Goal: Information Seeking & Learning: Learn about a topic

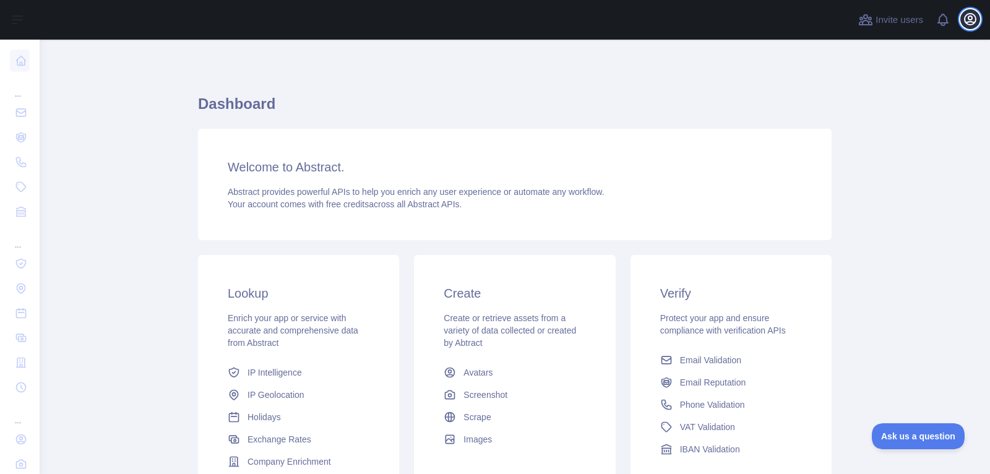
click at [975, 20] on icon "button" at bounding box center [970, 19] width 15 height 15
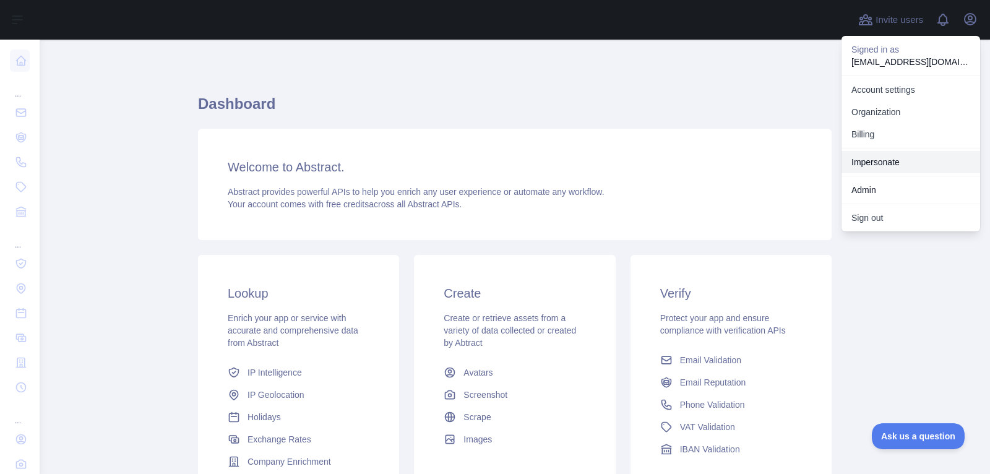
click at [895, 158] on link "Impersonate" at bounding box center [911, 162] width 139 height 22
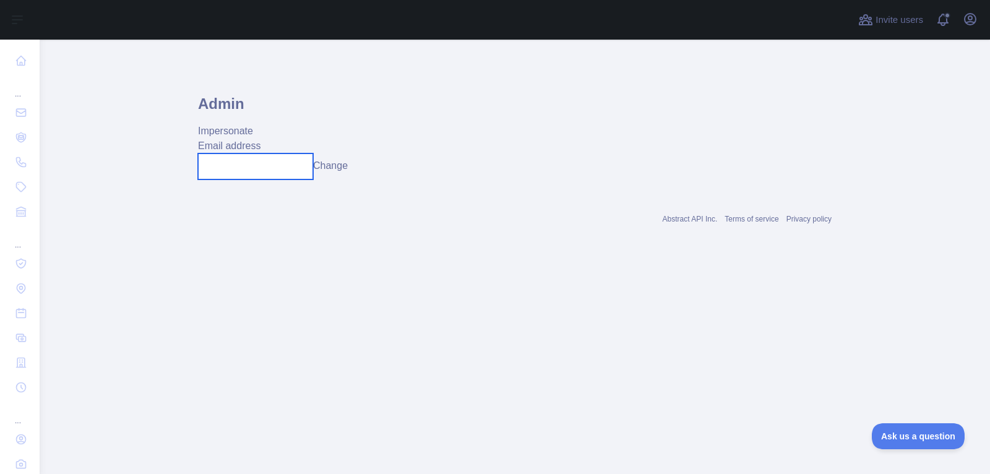
click at [289, 170] on input "text" at bounding box center [255, 166] width 115 height 26
paste input "**********"
type input "**********"
click at [341, 167] on button "Change" at bounding box center [330, 165] width 35 height 15
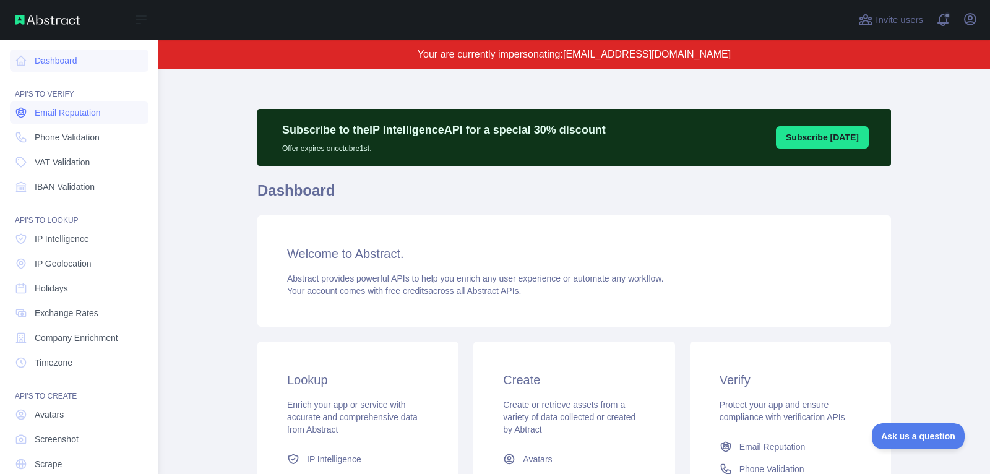
click at [54, 111] on span "Email Reputation" at bounding box center [68, 112] width 66 height 12
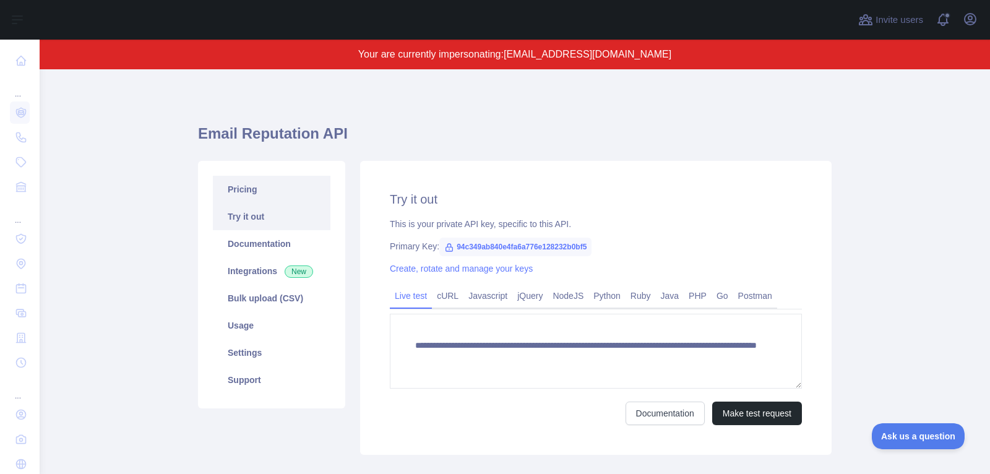
click at [244, 187] on link "Pricing" at bounding box center [272, 189] width 118 height 27
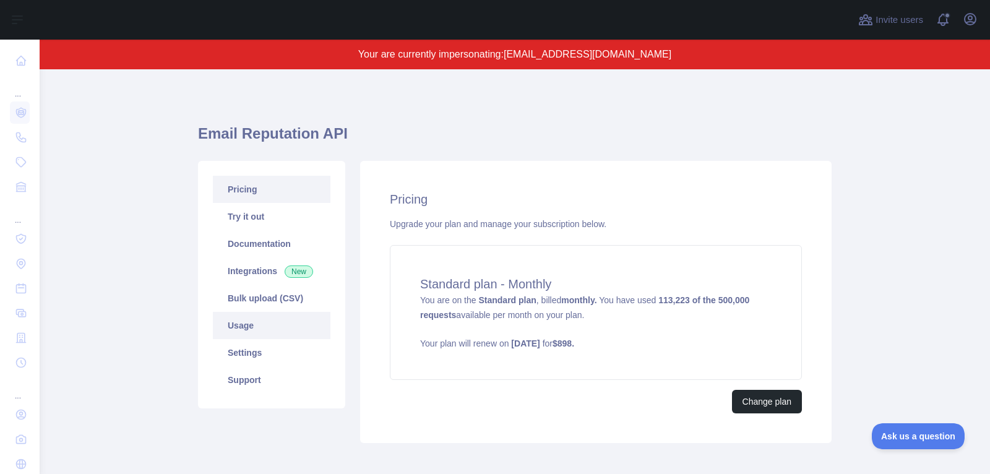
click at [286, 322] on link "Usage" at bounding box center [272, 325] width 118 height 27
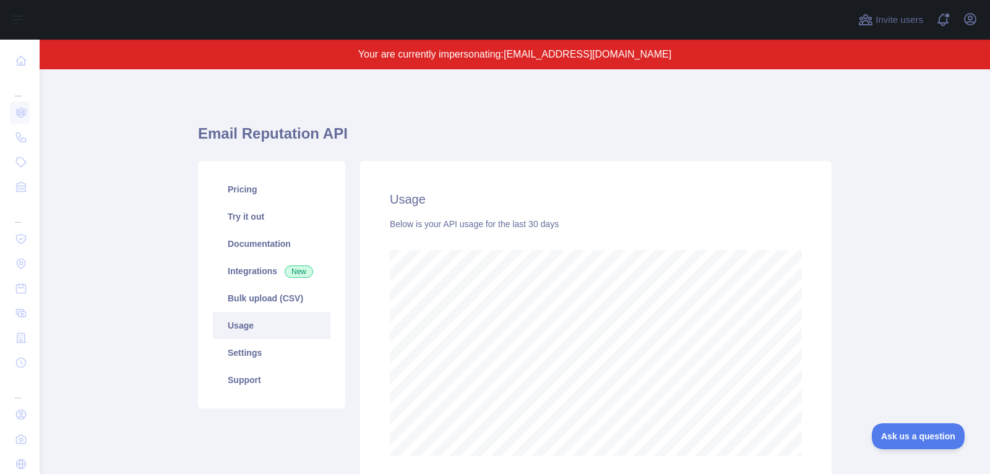
scroll to position [405, 950]
click at [291, 300] on link "Bulk upload (CSV)" at bounding box center [272, 298] width 118 height 27
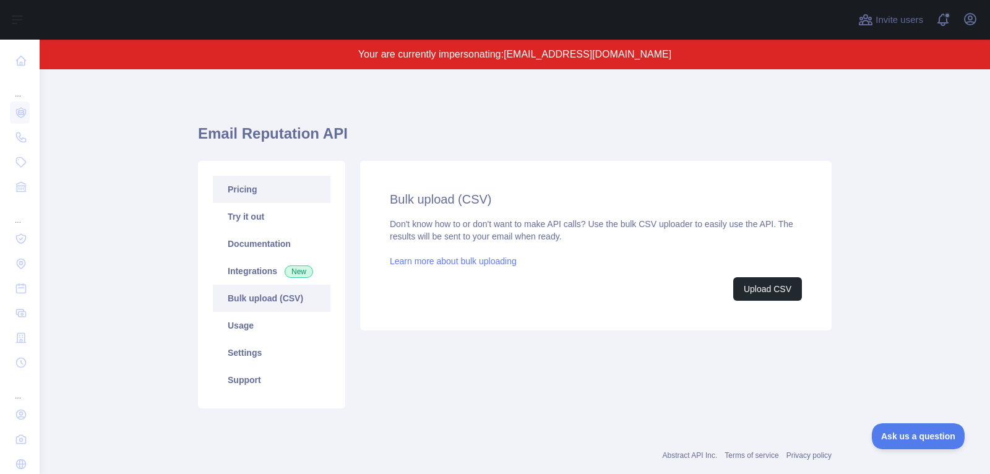
click at [261, 187] on link "Pricing" at bounding box center [272, 189] width 118 height 27
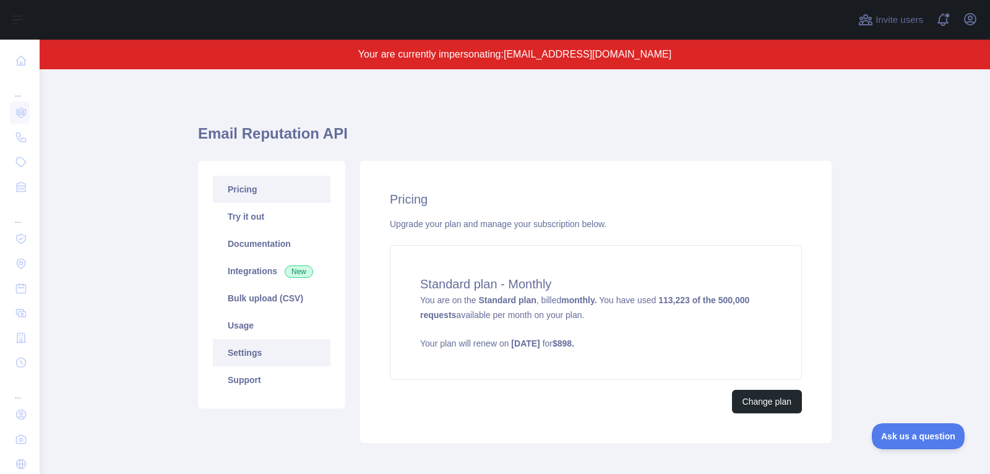
click at [275, 348] on link "Settings" at bounding box center [272, 352] width 118 height 27
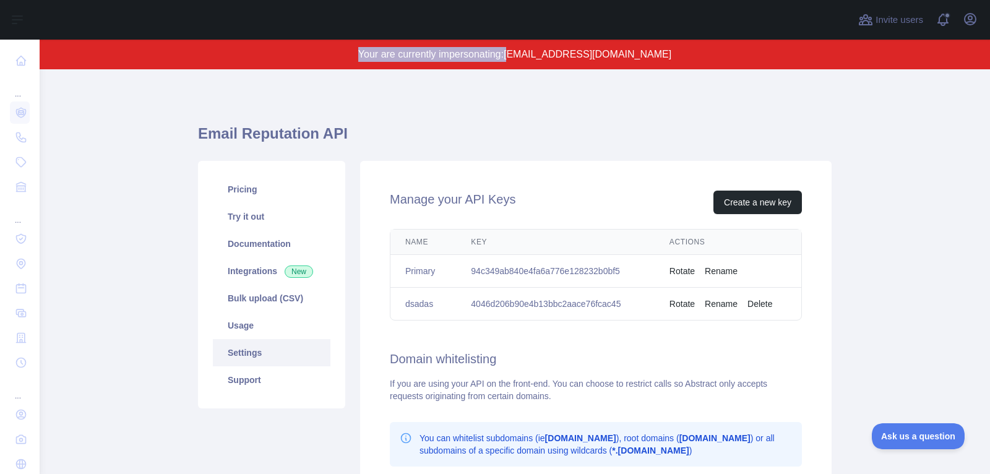
drag, startPoint x: 545, startPoint y: 54, endPoint x: 659, endPoint y: 47, distance: 114.1
click at [661, 47] on p "Your are currently impersonating: noahscair@gmail.com" at bounding box center [515, 54] width 832 height 15
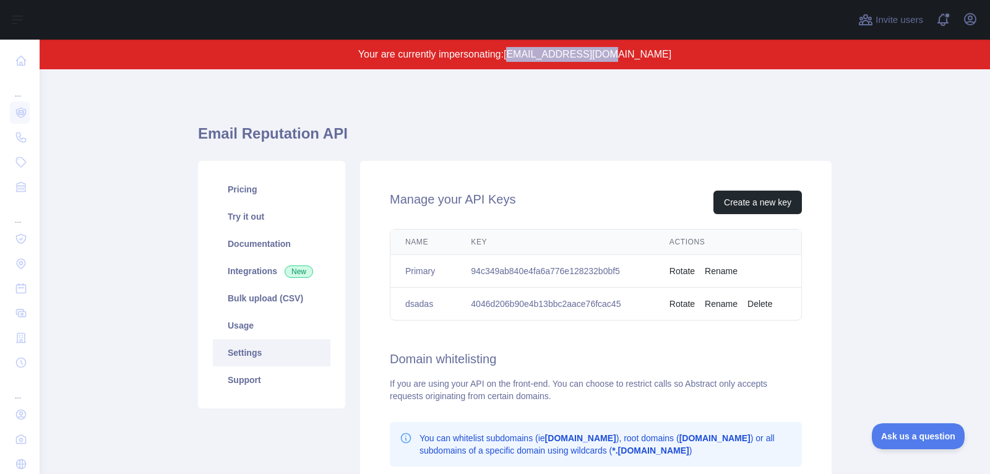
click at [659, 47] on p "Your are currently impersonating: noahscair@gmail.com" at bounding box center [515, 54] width 832 height 15
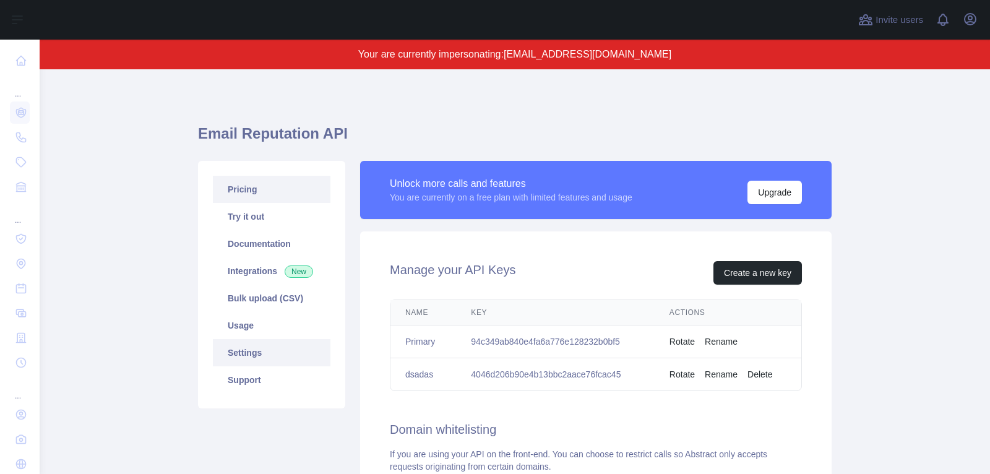
click at [267, 190] on link "Pricing" at bounding box center [272, 189] width 118 height 27
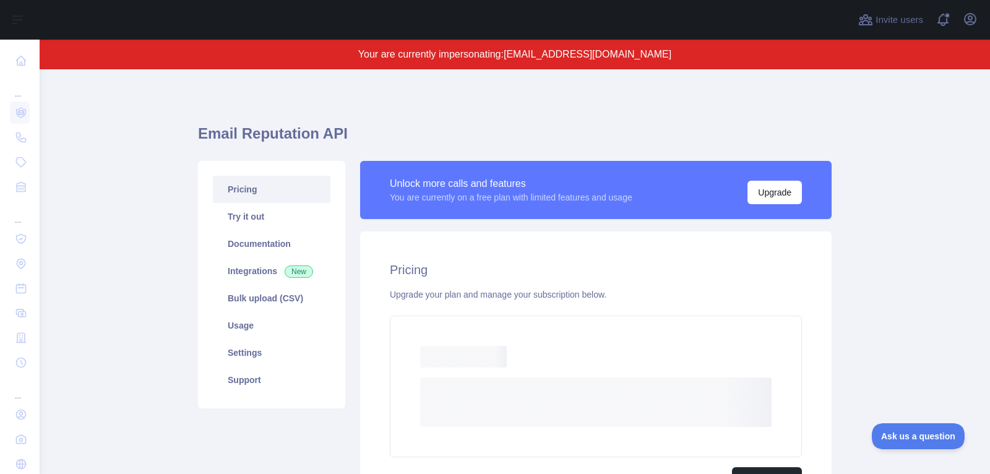
click at [944, 134] on main "Email Reputation API Pricing Try it out Documentation Integrations New Bulk upl…" at bounding box center [515, 271] width 950 height 405
click at [603, 355] on div "Loading..." at bounding box center [595, 357] width 351 height 22
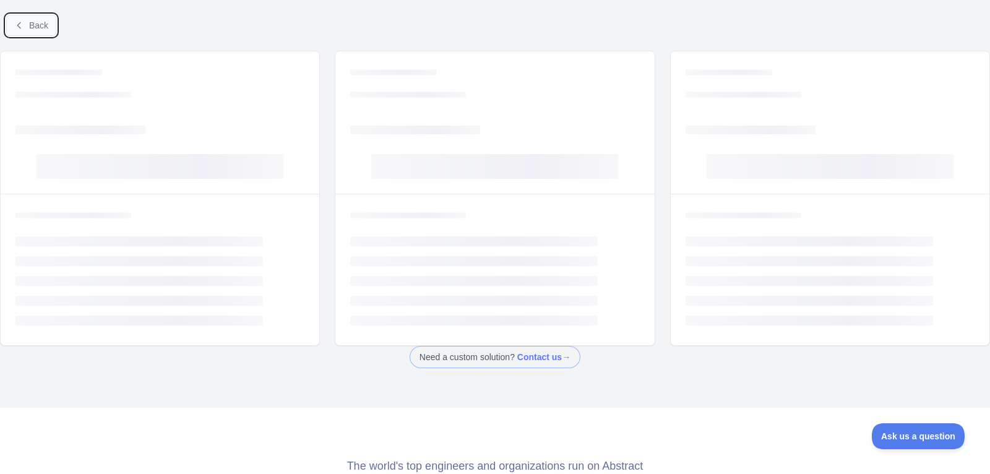
click at [26, 22] on button "Back" at bounding box center [31, 25] width 50 height 21
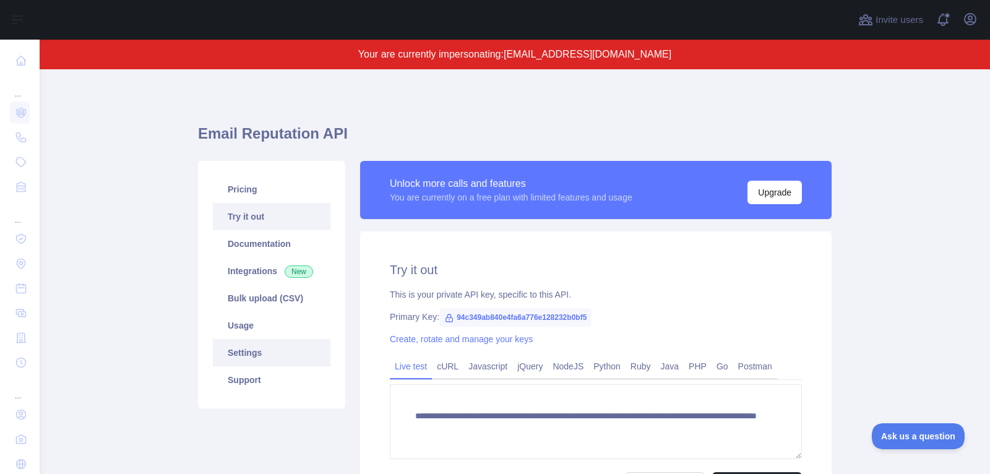
click at [252, 360] on link "Settings" at bounding box center [272, 352] width 118 height 27
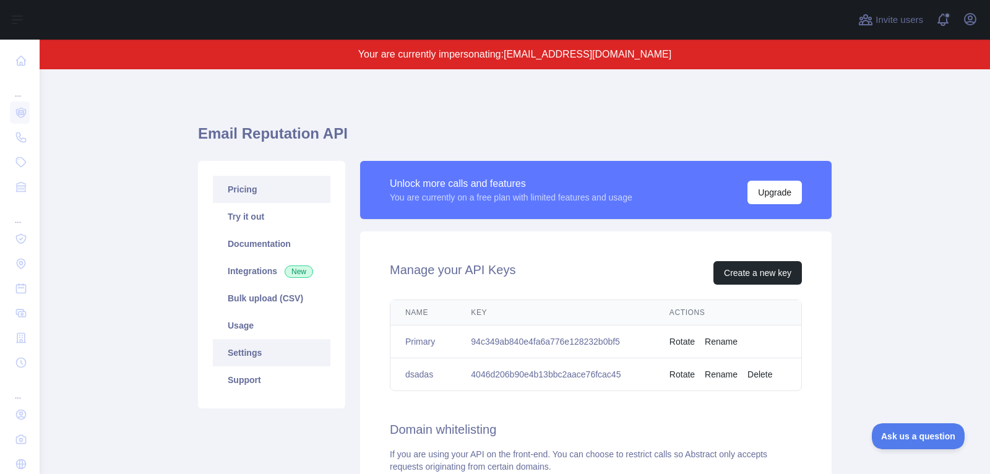
click at [263, 192] on link "Pricing" at bounding box center [272, 189] width 118 height 27
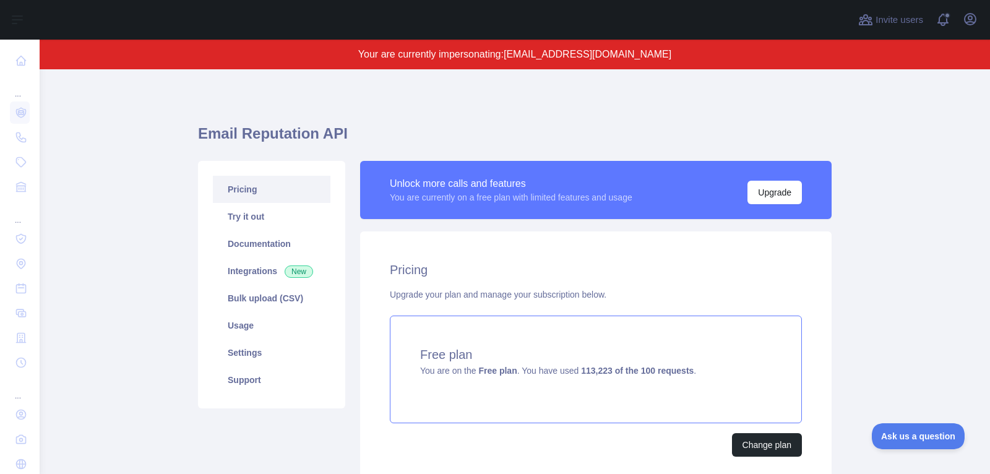
scroll to position [71, 0]
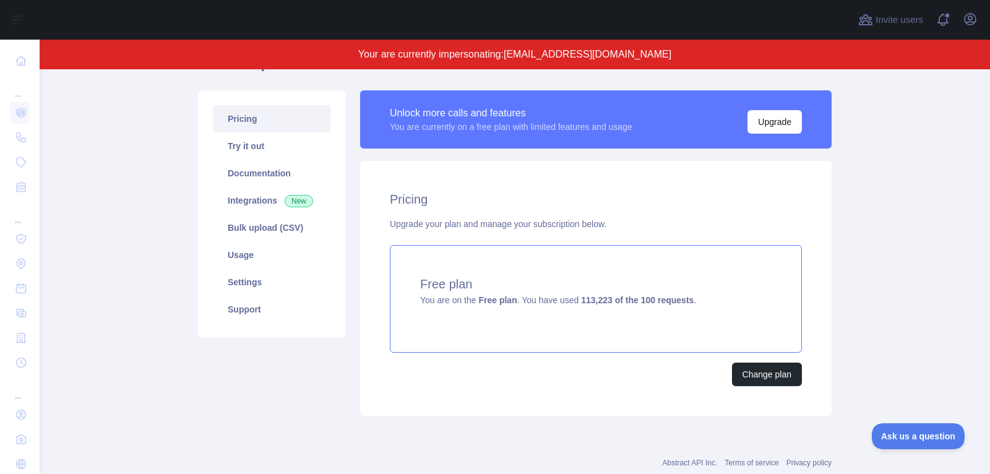
click at [606, 342] on div "Free plan You are on the Free plan . You have used 113,223 of the 100 requests ." at bounding box center [596, 299] width 412 height 108
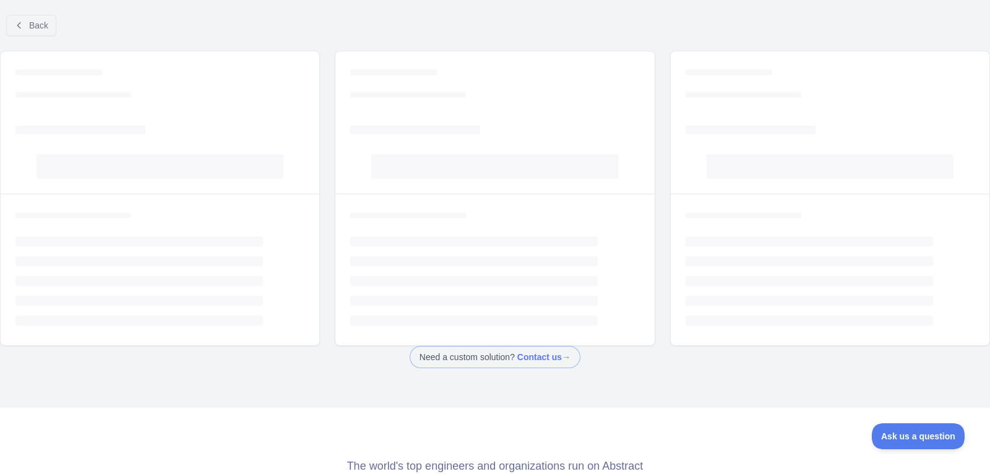
scroll to position [25, 0]
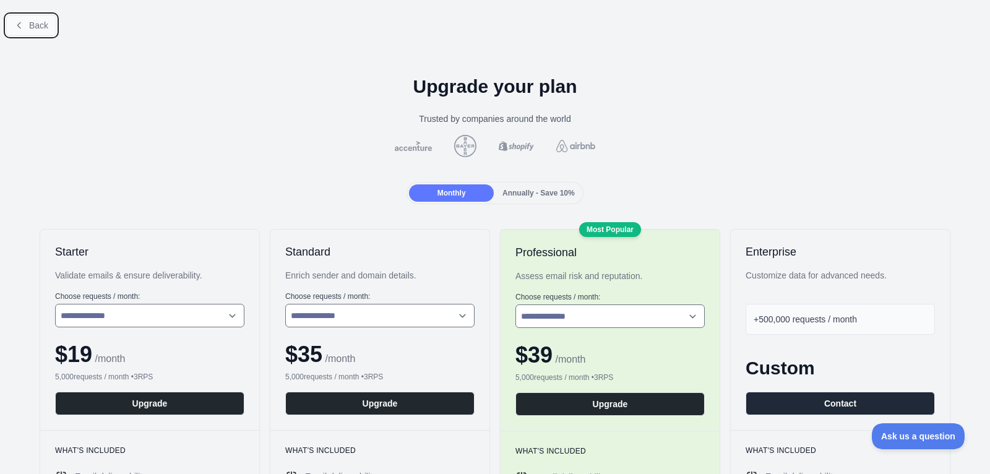
click at [30, 32] on button "Back" at bounding box center [31, 25] width 50 height 21
